Goal: Check status: Check status

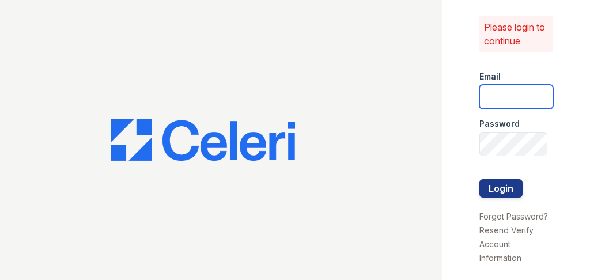
type input "cmgreenbriar@seams.biz"
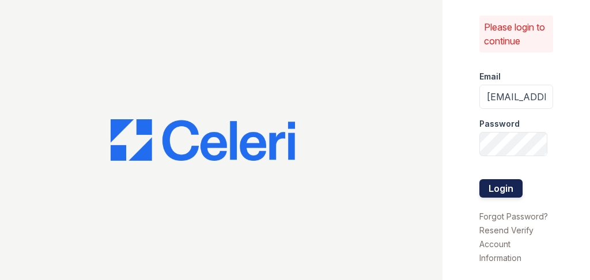
drag, startPoint x: 496, startPoint y: 191, endPoint x: 490, endPoint y: 179, distance: 13.7
click at [496, 198] on div at bounding box center [516, 204] width 74 height 12
click at [489, 179] on button "Login" at bounding box center [500, 188] width 43 height 18
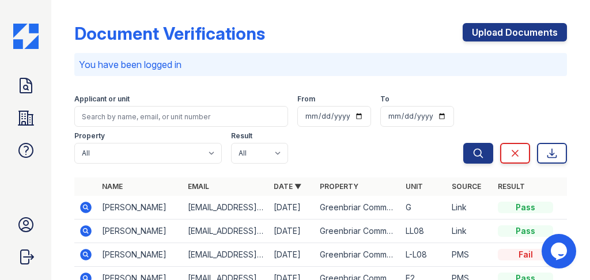
click at [81, 206] on icon at bounding box center [86, 208] width 12 height 12
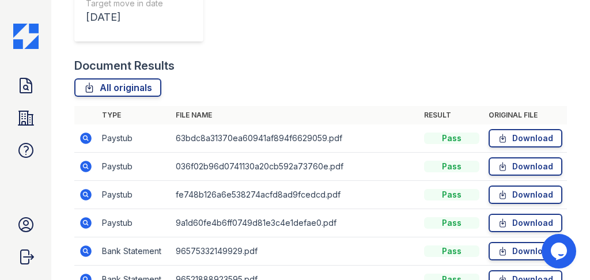
scroll to position [384, 0]
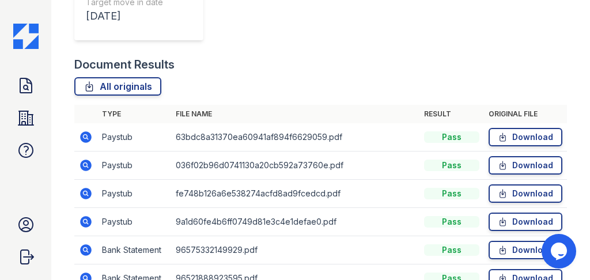
click at [91, 141] on icon at bounding box center [86, 137] width 14 height 14
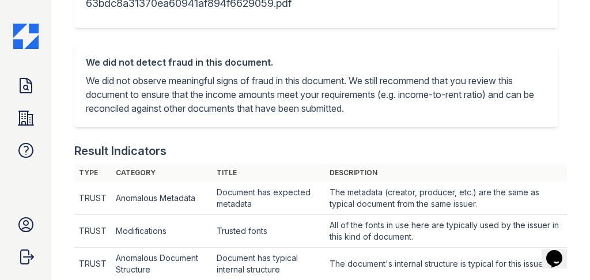
scroll to position [153, 0]
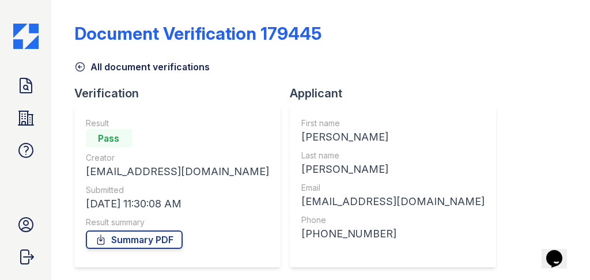
click at [96, 65] on link "All document verifications" at bounding box center [141, 67] width 135 height 14
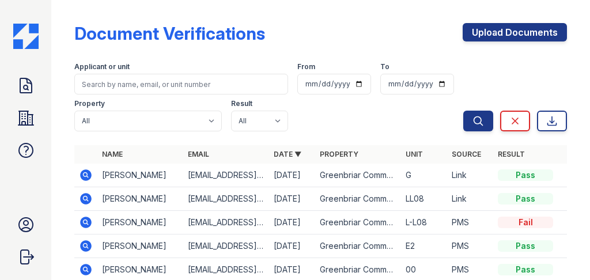
click at [89, 197] on icon at bounding box center [86, 199] width 12 height 12
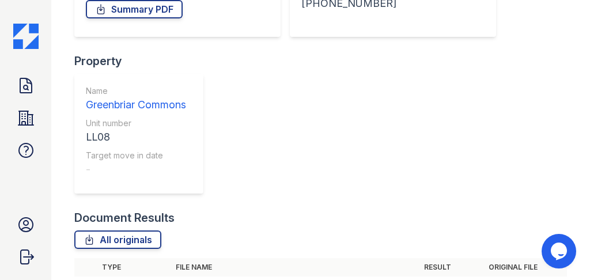
scroll to position [38, 0]
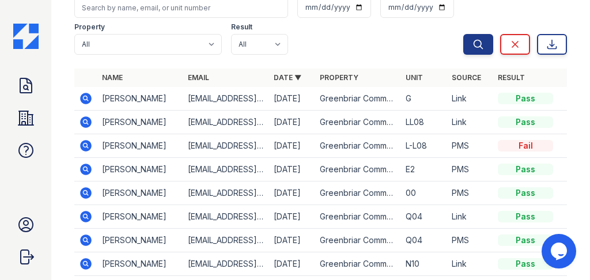
scroll to position [115, 0]
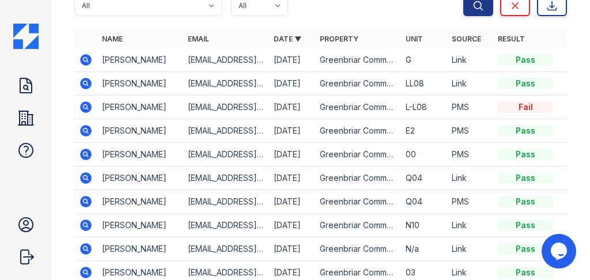
click at [90, 248] on icon at bounding box center [86, 249] width 12 height 12
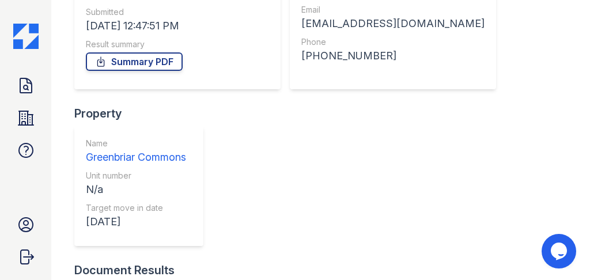
scroll to position [192, 0]
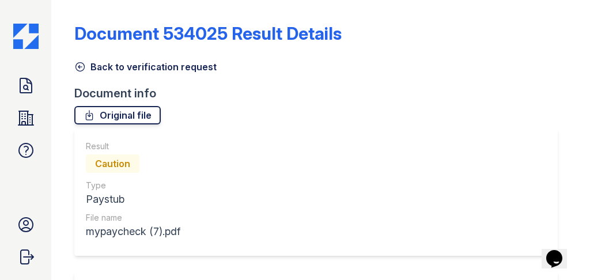
click at [96, 115] on link "Original file" at bounding box center [117, 115] width 86 height 18
